Goal: Use online tool/utility: Utilize a website feature to perform a specific function

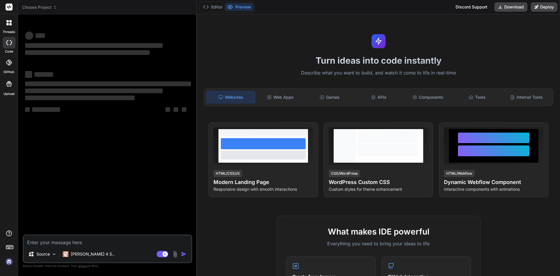
click at [52, 239] on textarea at bounding box center [108, 240] width 168 height 11
type textarea "x"
type textarea "desc"
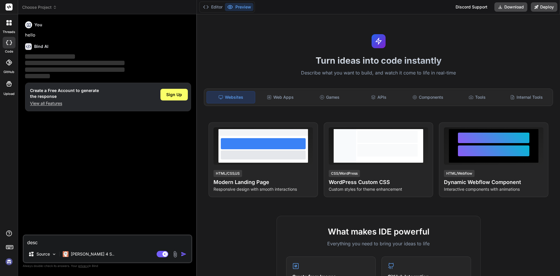
type textarea "x"
type textarea "desc"
click at [54, 103] on p "View all Features" at bounding box center [64, 103] width 69 height 6
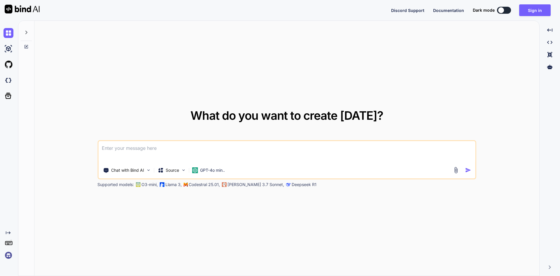
click at [119, 139] on div "What do you want to create [DATE]? Chat with Bind AI Source GPT-4o min.. Suppor…" at bounding box center [286, 149] width 379 height 78
click at [121, 147] on textarea at bounding box center [286, 152] width 377 height 22
paste textarea
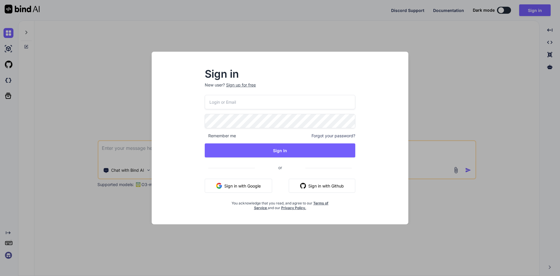
click at [265, 101] on input "email" at bounding box center [280, 102] width 151 height 14
type input "[EMAIL_ADDRESS][DOMAIN_NAME]"
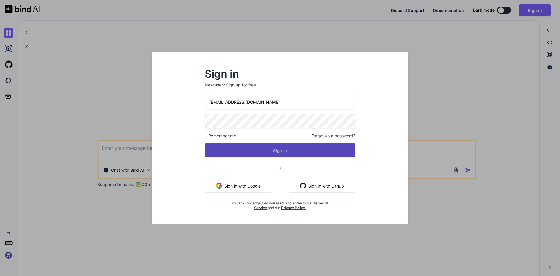
click at [289, 154] on button "Sign In" at bounding box center [280, 150] width 151 height 14
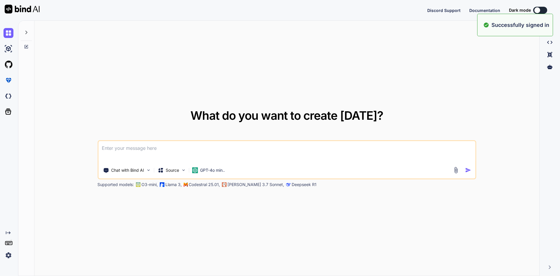
click at [129, 146] on textarea at bounding box center [286, 152] width 377 height 22
type textarea "x"
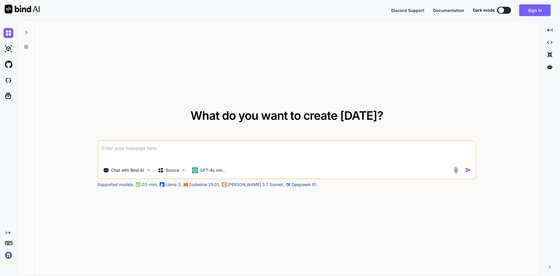
paste textarea
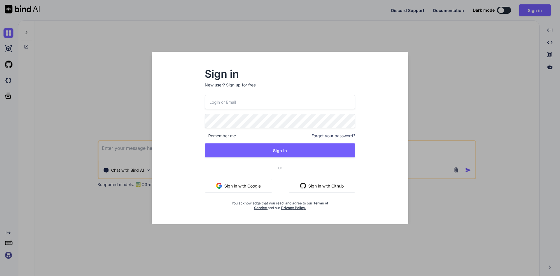
click at [229, 108] on input "email" at bounding box center [280, 102] width 151 height 14
type input "[EMAIL_ADDRESS][DOMAIN_NAME]"
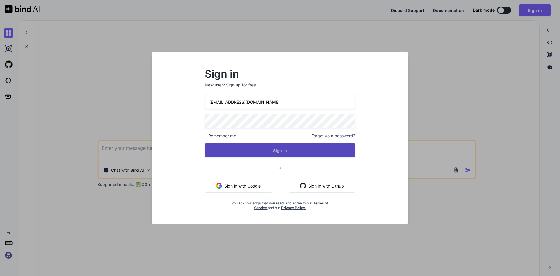
click at [277, 153] on button "Sign In" at bounding box center [280, 150] width 151 height 14
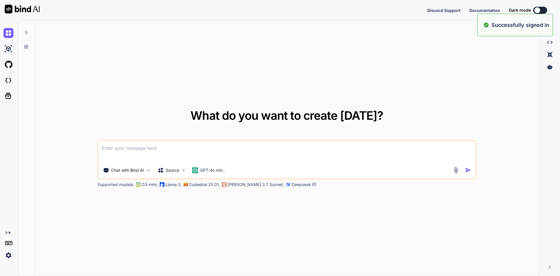
type textarea "x"
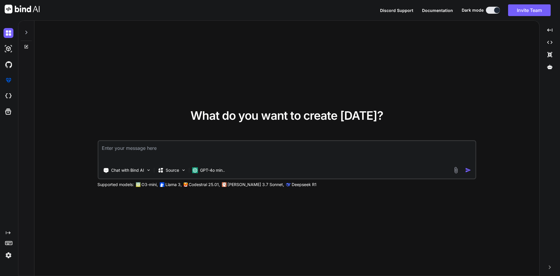
click at [141, 149] on textarea at bounding box center [286, 152] width 377 height 22
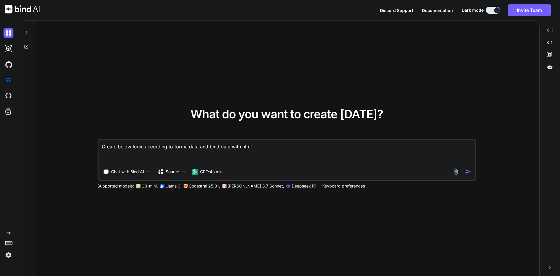
paste textarea "<template> <div class="modal fade" id="addSchedule" tabindex="-1" aria-hidden="…"
type textarea "Create below logic according to forma data and bind data with html <template> <…"
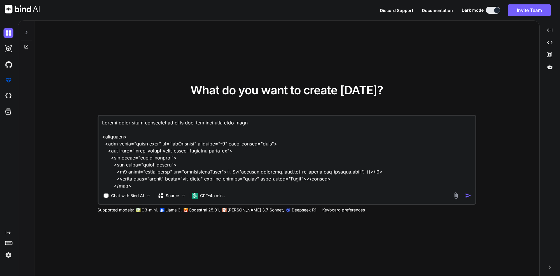
scroll to position [1786, 0]
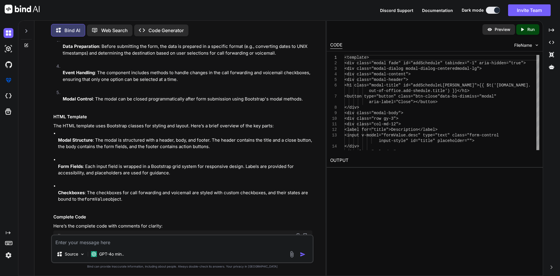
scroll to position [744, 0]
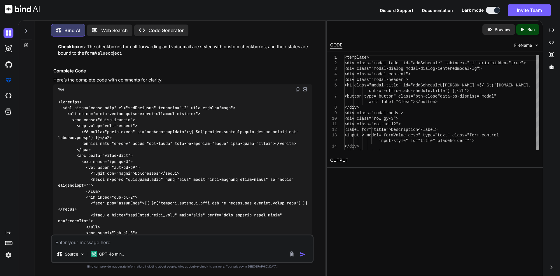
click at [297, 87] on img at bounding box center [298, 89] width 5 height 5
click at [294, 84] on div "Vue" at bounding box center [182, 89] width 259 height 10
click at [298, 87] on img at bounding box center [298, 89] width 5 height 5
